Goal: Task Accomplishment & Management: Complete application form

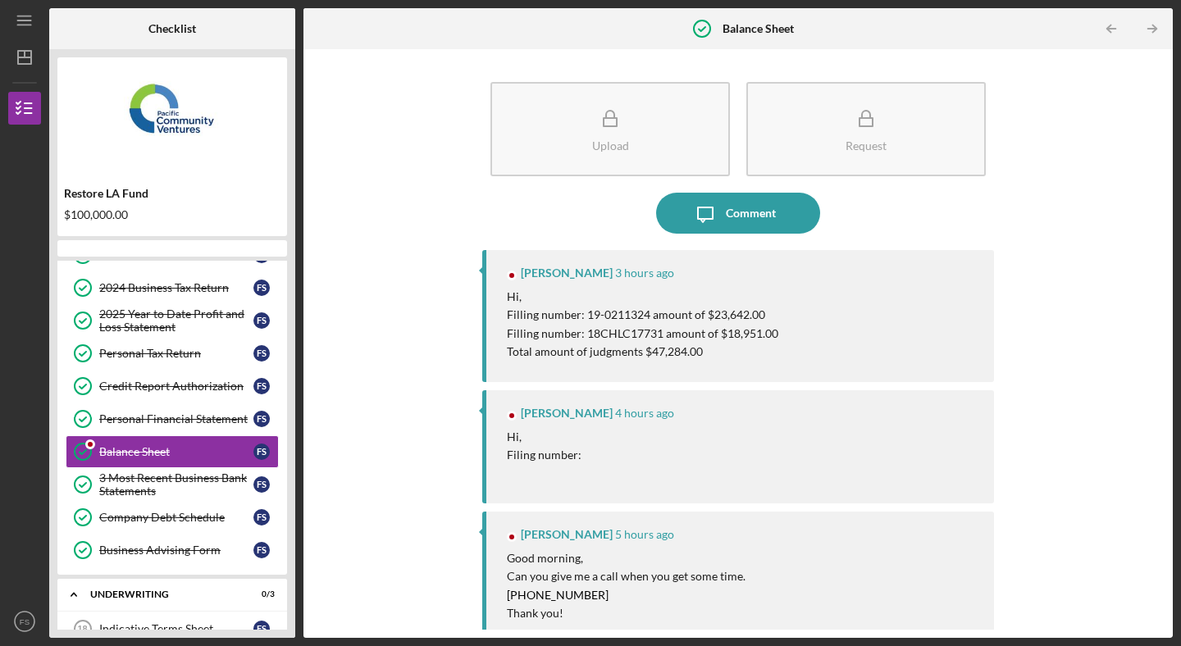
scroll to position [165, 0]
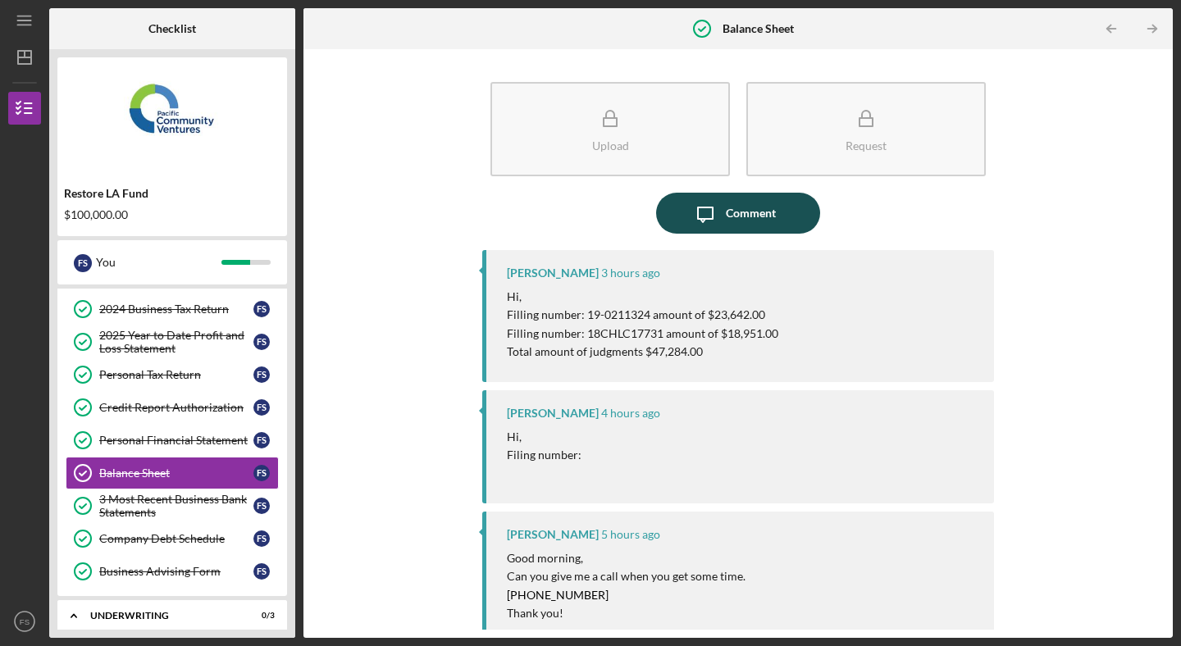
click at [748, 215] on div "Comment" at bounding box center [751, 213] width 50 height 41
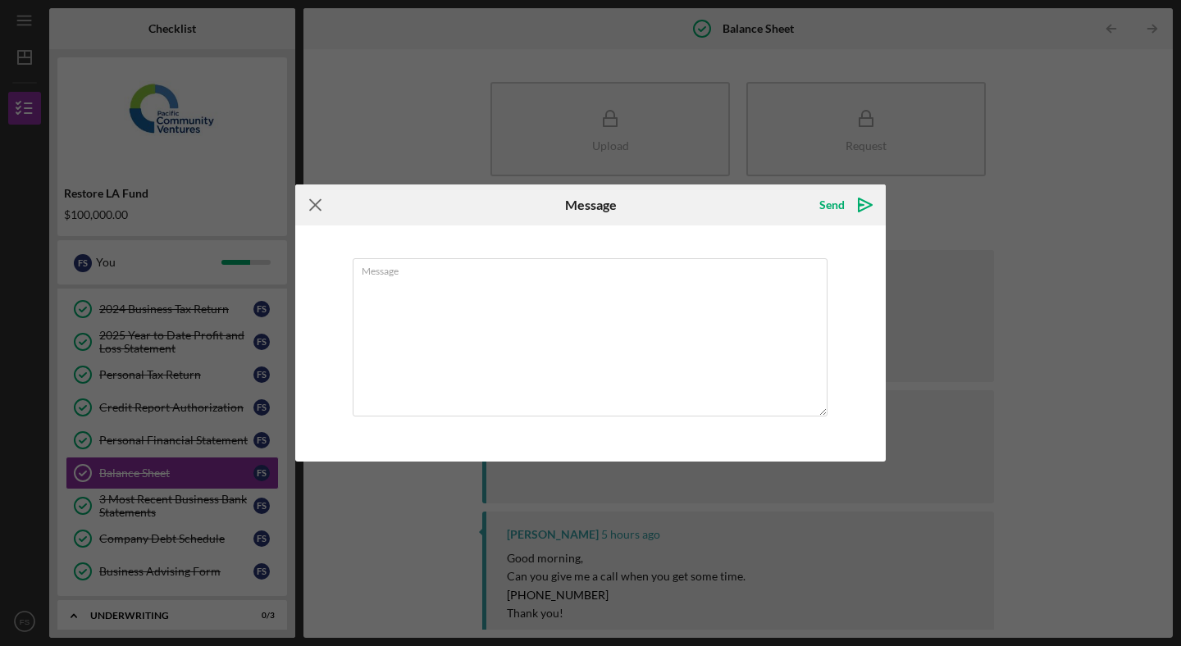
click at [317, 204] on icon "Icon/Menu Close" at bounding box center [315, 204] width 41 height 41
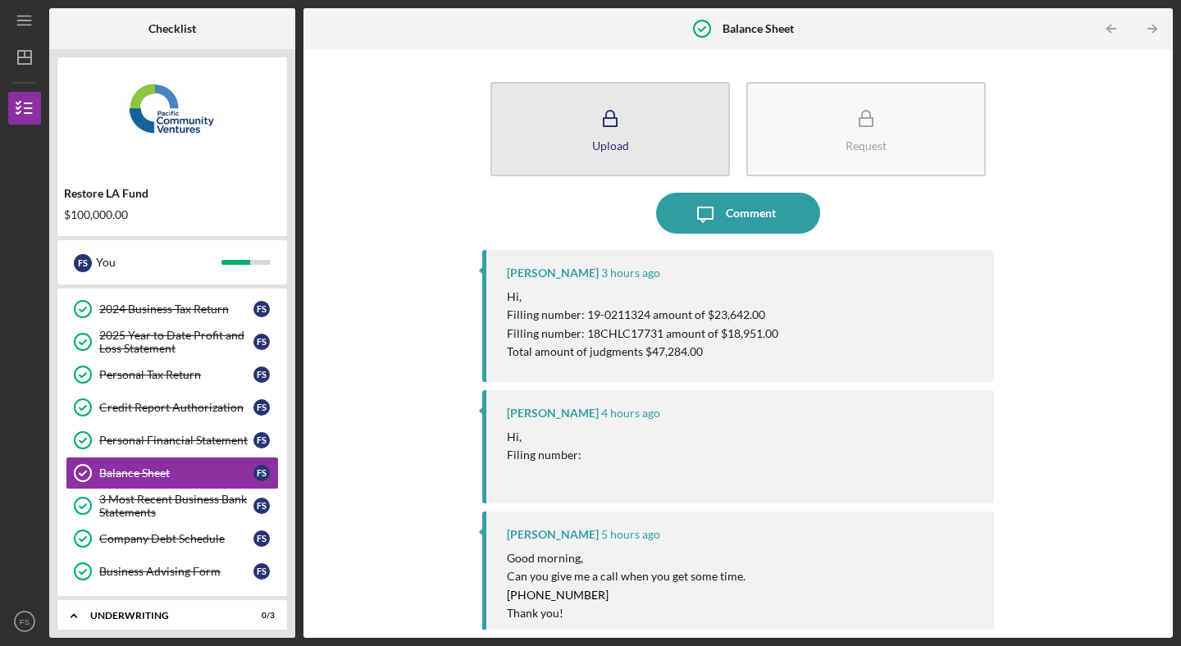
click at [677, 135] on button "Upload" at bounding box center [609, 129] width 239 height 94
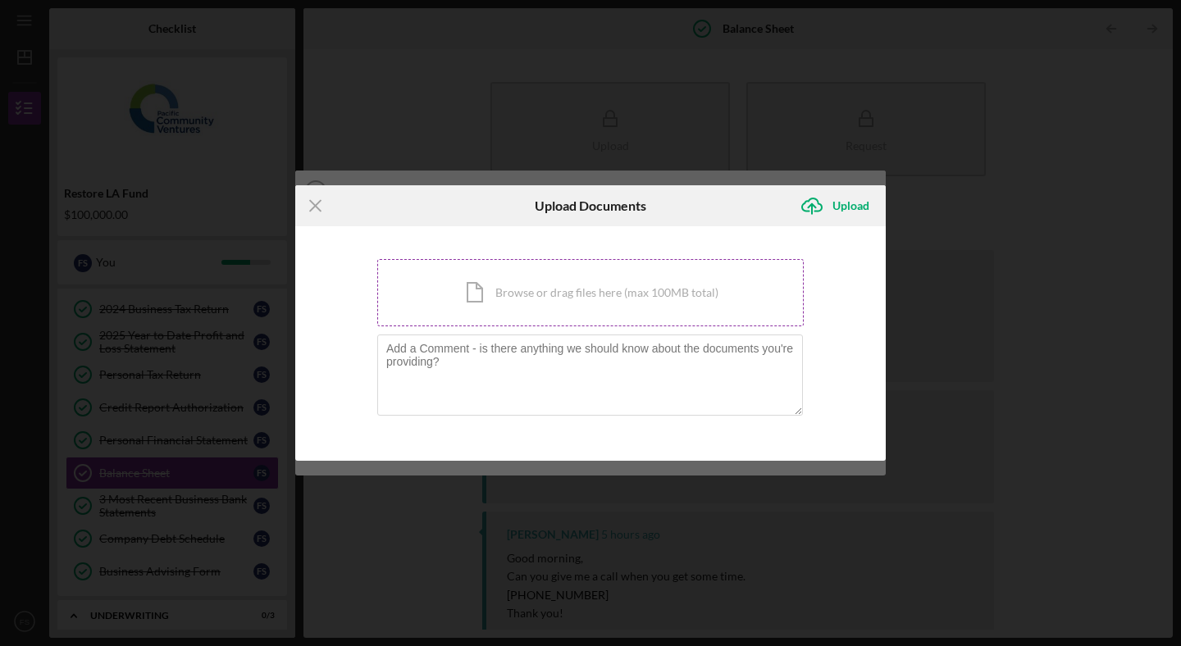
click at [536, 267] on div "Icon/Document Browse or drag files here (max 100MB total) Tap to choose files o…" at bounding box center [590, 292] width 426 height 67
click at [471, 294] on div "Icon/Document Browse or drag files here (max 100MB total) Tap to choose files o…" at bounding box center [590, 292] width 426 height 67
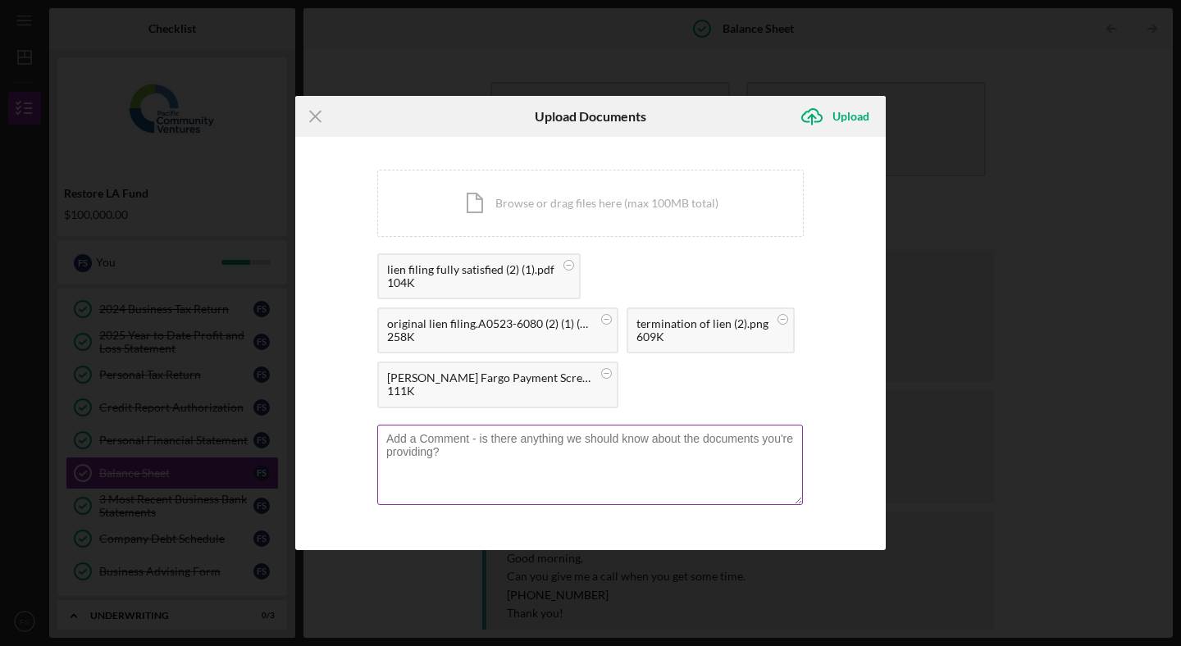
click at [500, 457] on textarea at bounding box center [590, 465] width 426 height 80
paste textarea "Lameisha"
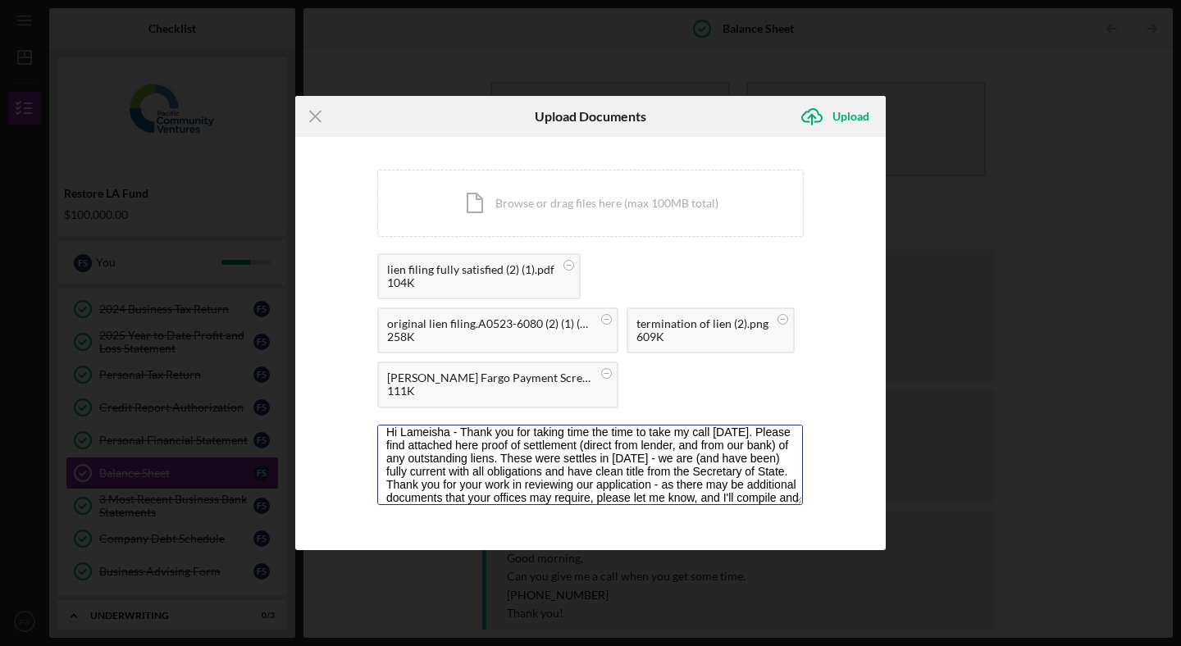
scroll to position [20, 0]
type textarea "Hi Lameisha - Thank you for taking time the time to take my call [DATE]. Please…"
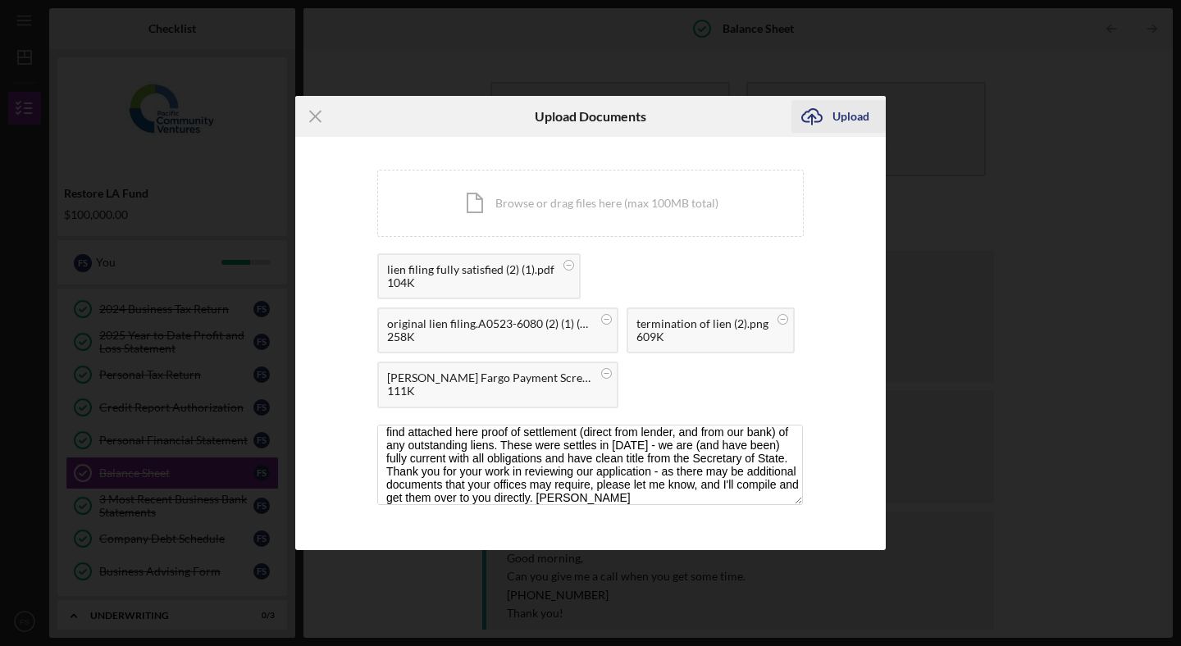
click at [850, 107] on div "Upload" at bounding box center [850, 116] width 37 height 33
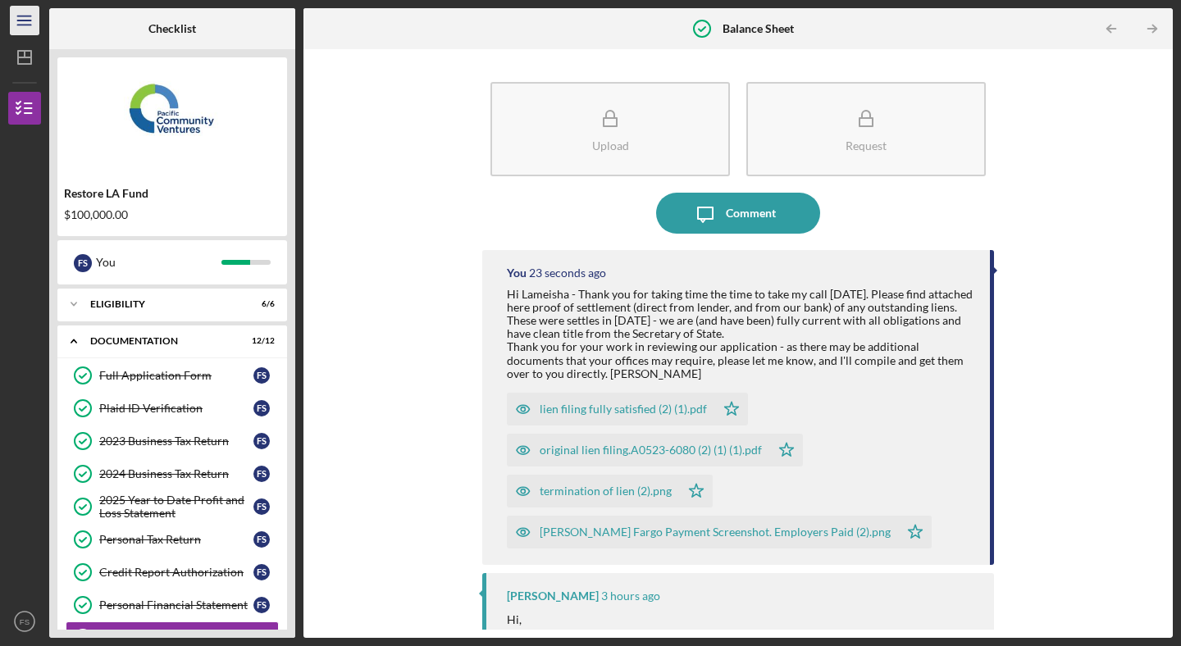
click at [13, 18] on icon "Icon/Menu" at bounding box center [25, 20] width 37 height 37
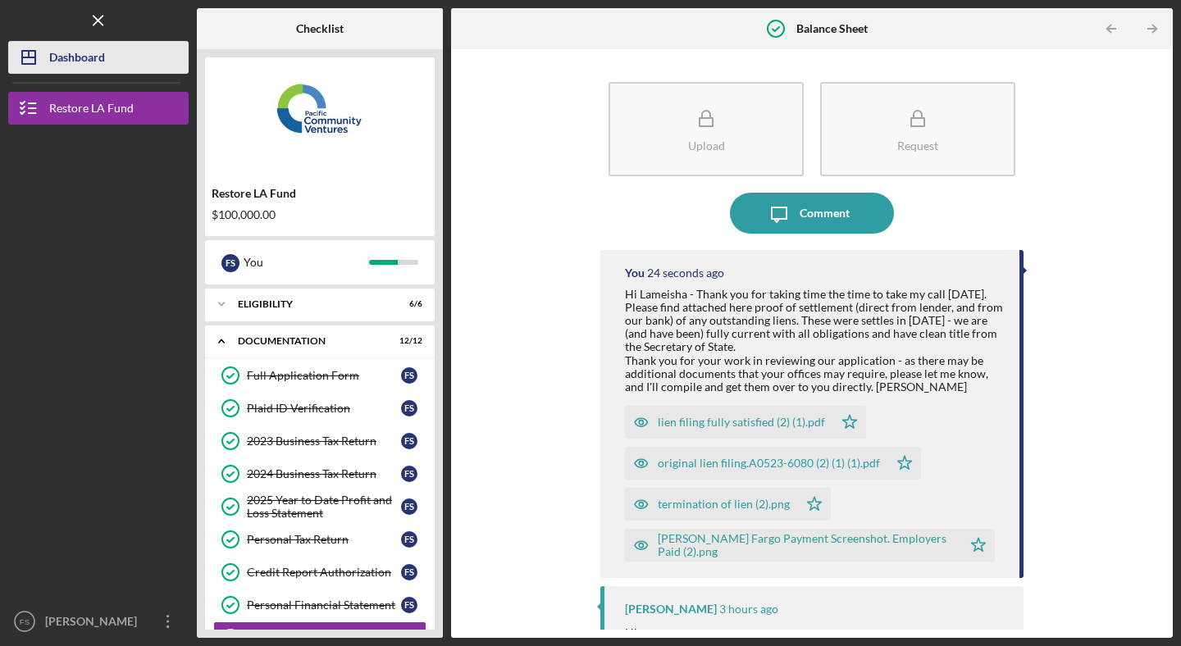
click at [92, 52] on div "Dashboard" at bounding box center [77, 59] width 56 height 37
